Goal: Task Accomplishment & Management: Use online tool/utility

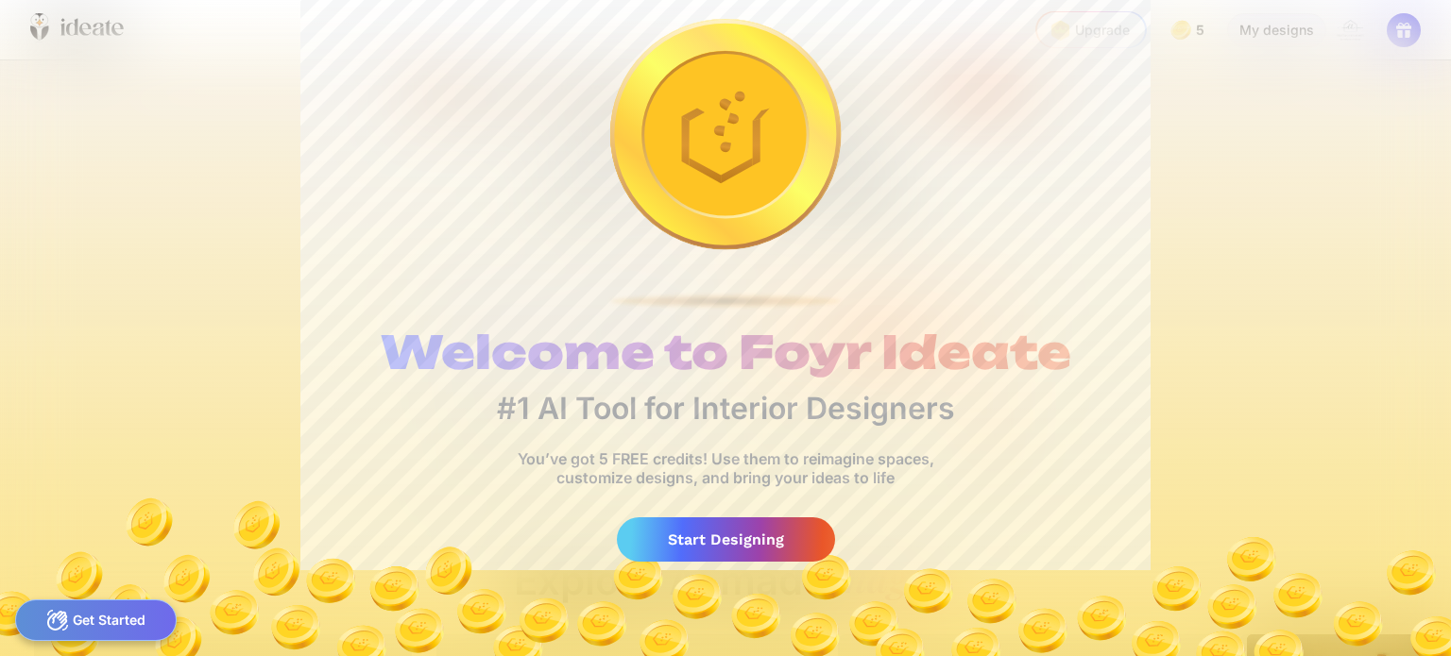
click at [143, 616] on div "Get Started" at bounding box center [96, 621] width 162 height 42
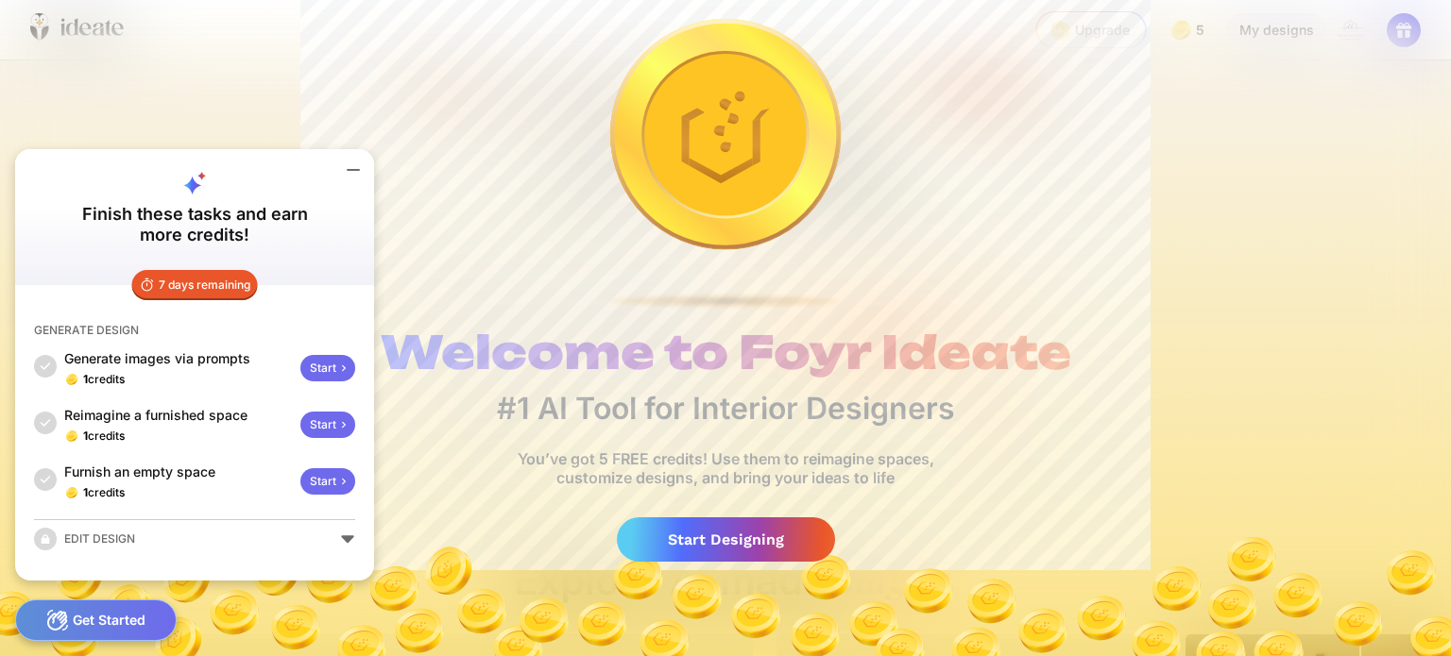
click at [343, 529] on div "EDIT DESIGN" at bounding box center [194, 539] width 321 height 23
click at [126, 535] on div "EDIT DESIGN" at bounding box center [194, 539] width 321 height 23
click at [353, 170] on icon at bounding box center [353, 170] width 11 height 0
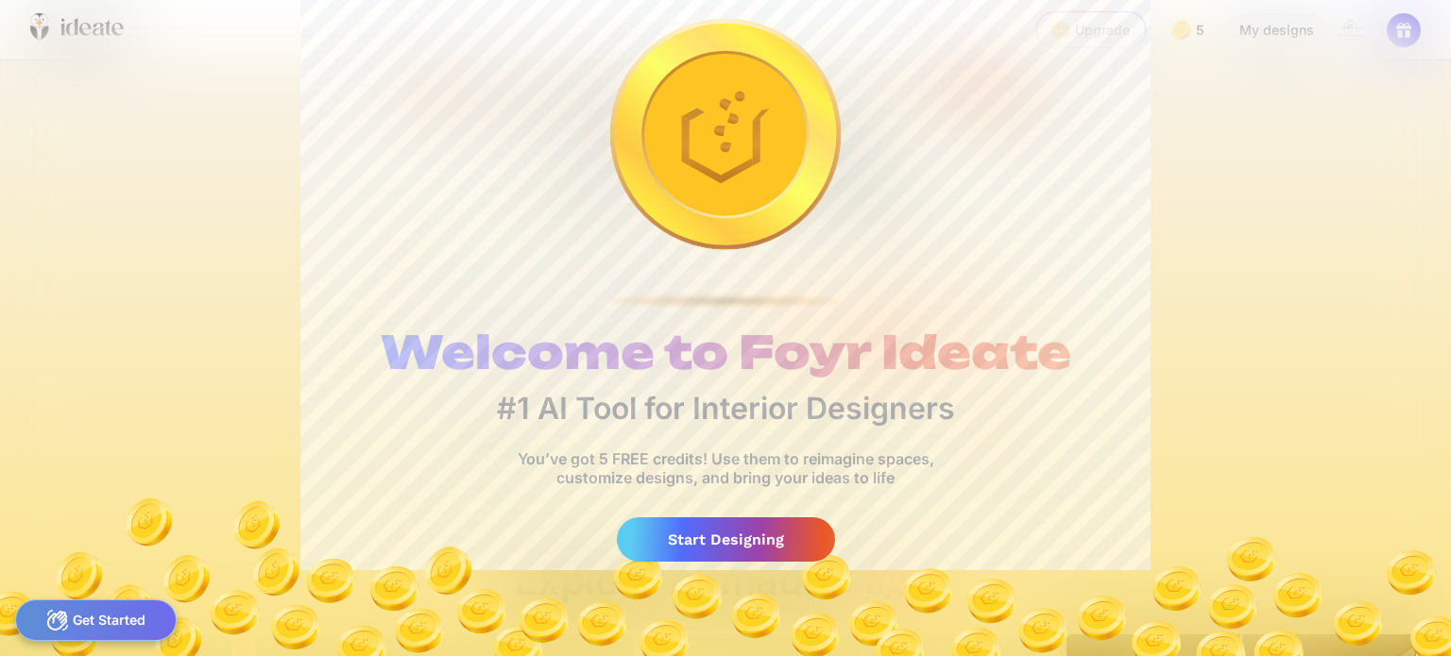
scroll to position [0, 283]
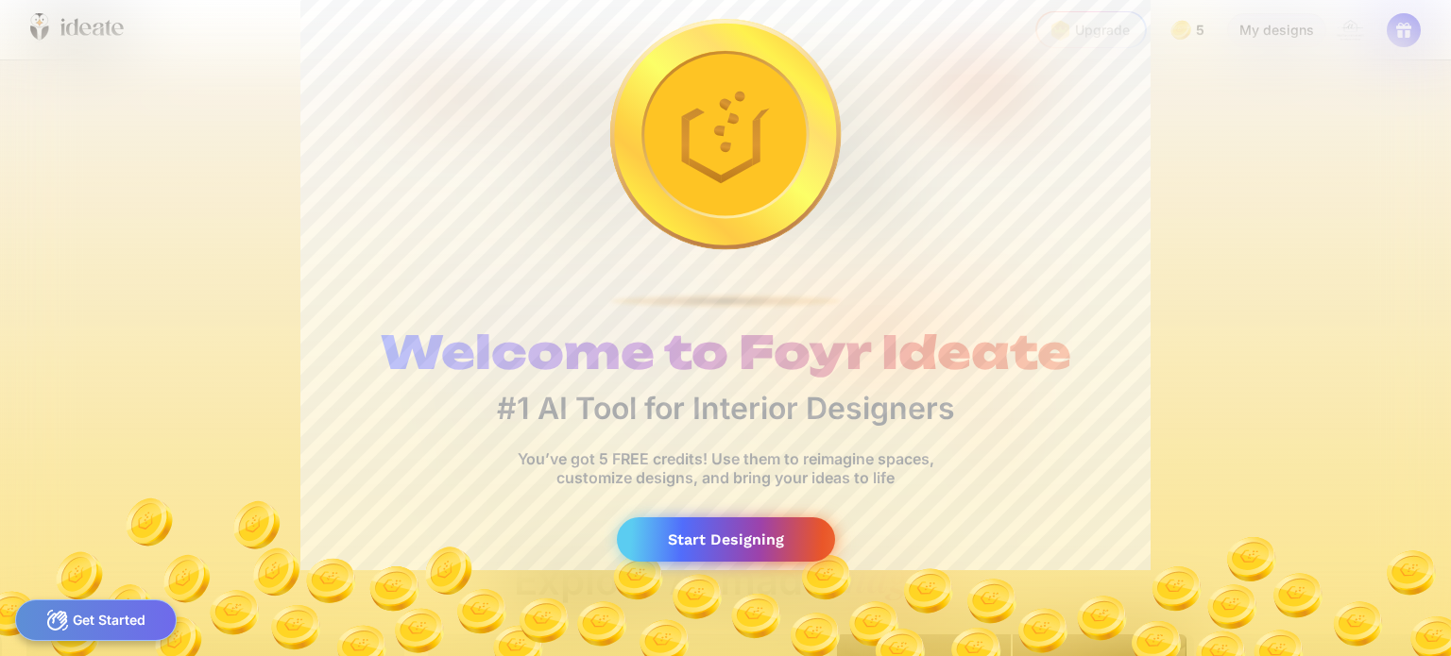
click at [778, 533] on div "Start Designing" at bounding box center [726, 540] width 218 height 44
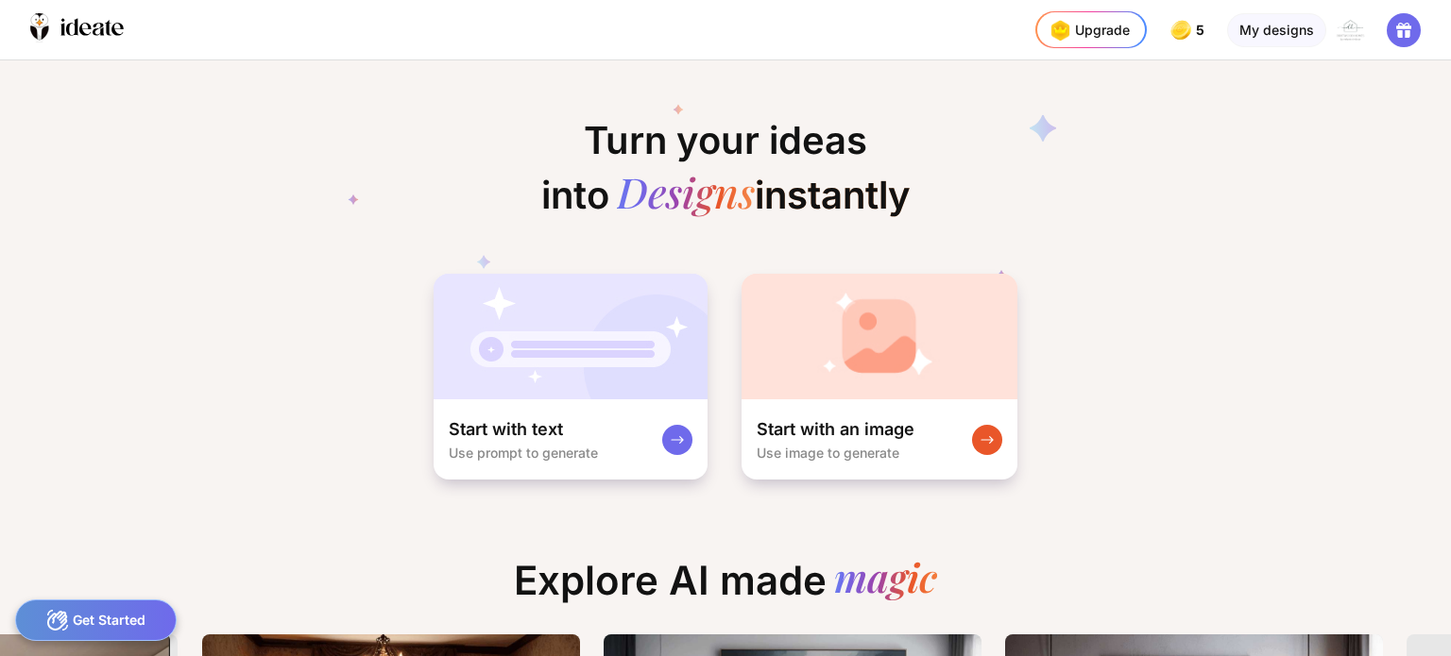
click at [1111, 34] on div "Upgrade" at bounding box center [1087, 30] width 85 height 30
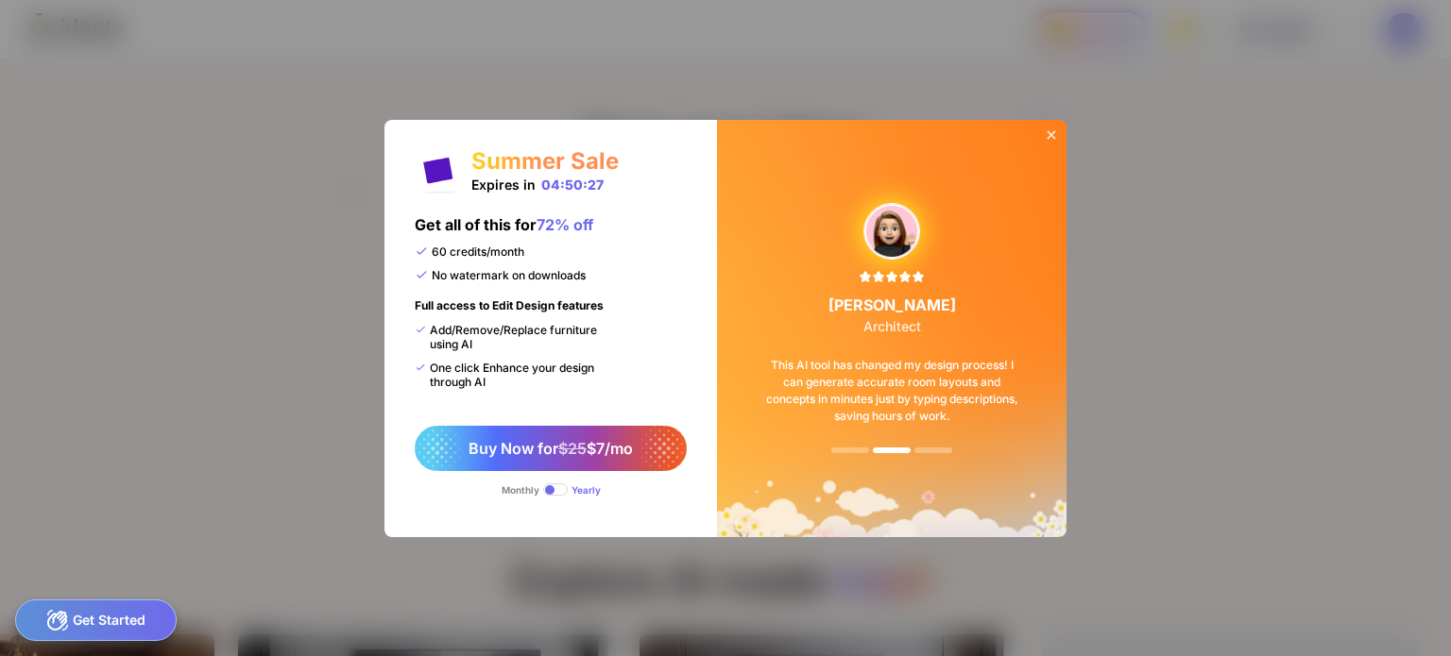
click at [1053, 137] on icon at bounding box center [1052, 134] width 9 height 9
